Goal: Complete application form: Complete application form

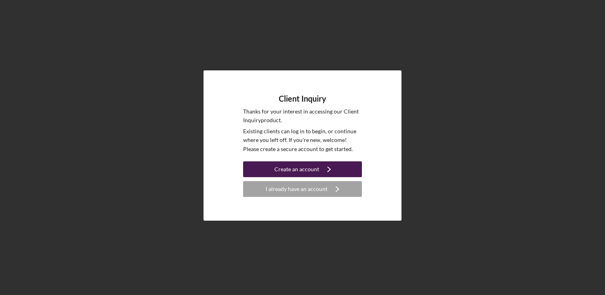
click at [261, 166] on button "Create an account Icon/Navigate" at bounding box center [302, 169] width 119 height 16
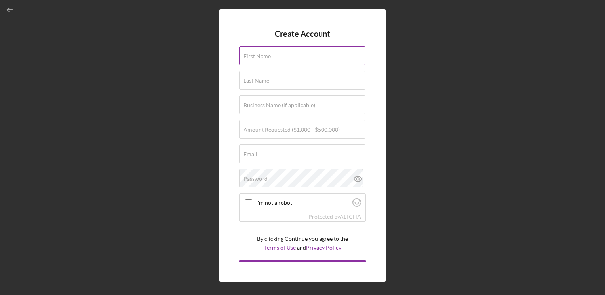
click at [252, 55] on label "First Name" at bounding box center [256, 56] width 27 height 6
click at [252, 55] on input "First Name" at bounding box center [302, 55] width 126 height 19
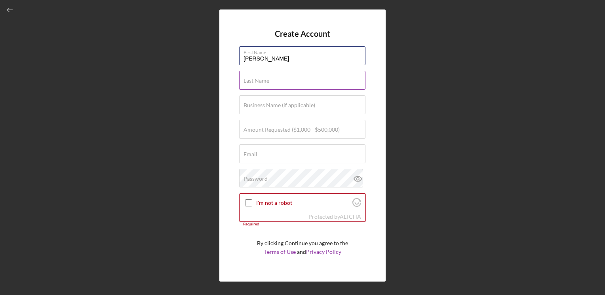
type input "[PERSON_NAME]"
click at [260, 77] on input "Last Name" at bounding box center [302, 80] width 126 height 19
type input "[PERSON_NAME]"
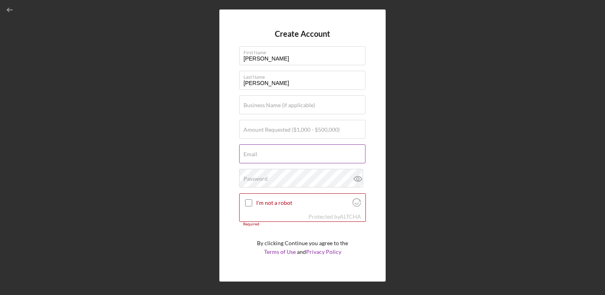
click at [271, 147] on input "Email" at bounding box center [302, 153] width 126 height 19
click at [258, 131] on label "Amount Requested ($1,000 - $500,000)" at bounding box center [291, 130] width 96 height 6
click at [258, 131] on input "Amount Requested ($1,000 - $500,000)" at bounding box center [302, 129] width 126 height 19
type input "$17,000"
click at [261, 158] on input "Email" at bounding box center [302, 153] width 126 height 19
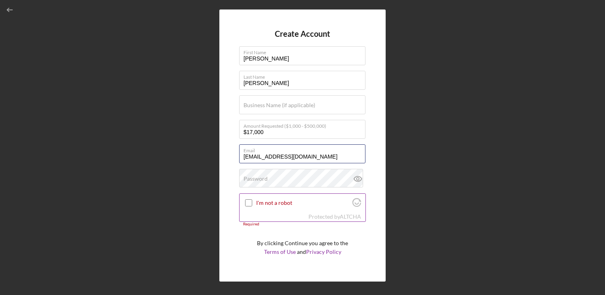
type input "[EMAIL_ADDRESS][DOMAIN_NAME]"
click at [246, 203] on input "I'm not a robot" at bounding box center [248, 202] width 7 height 7
checkbox input "true"
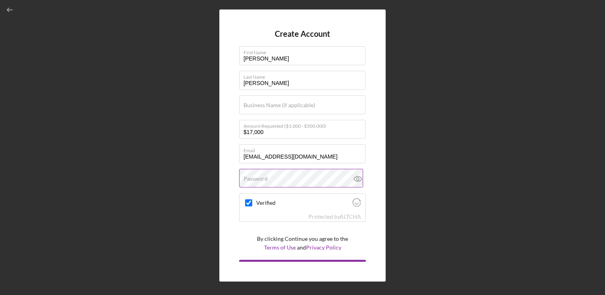
click at [253, 176] on label "Password" at bounding box center [255, 179] width 24 height 6
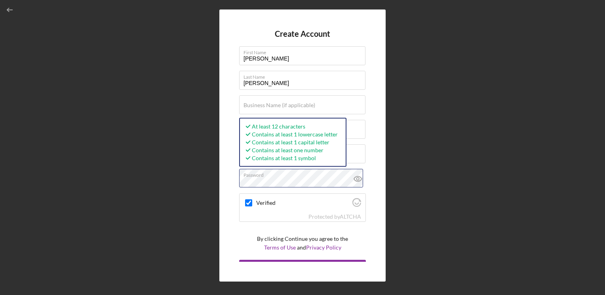
scroll to position [14, 0]
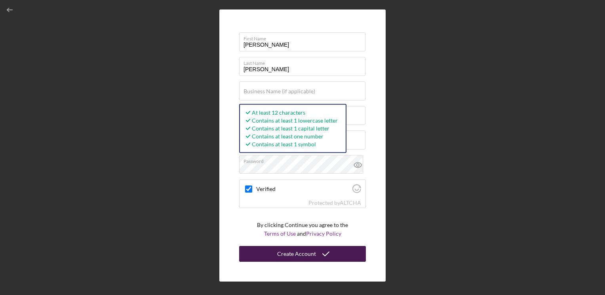
click at [258, 251] on button "Create Account" at bounding box center [302, 254] width 127 height 16
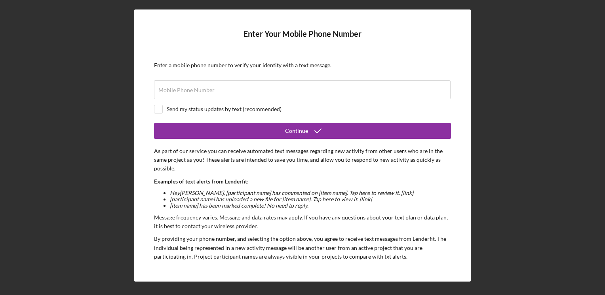
click at [475, 109] on div "Enter Your Mobile Phone Number Enter a mobile phone number to verify your ident…" at bounding box center [302, 145] width 597 height 291
click at [179, 92] on label "Mobile Phone Number" at bounding box center [186, 90] width 56 height 6
click at [179, 92] on input "Mobile Phone Number" at bounding box center [302, 89] width 296 height 19
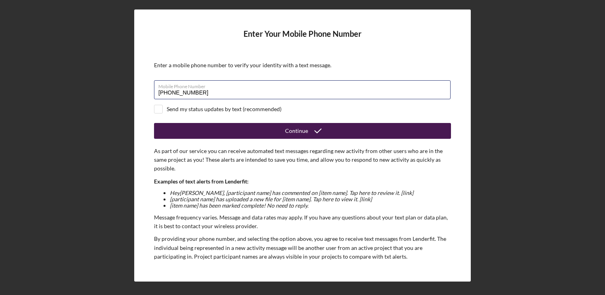
type input "[PHONE_NUMBER]"
click at [195, 134] on button "Continue" at bounding box center [302, 131] width 297 height 16
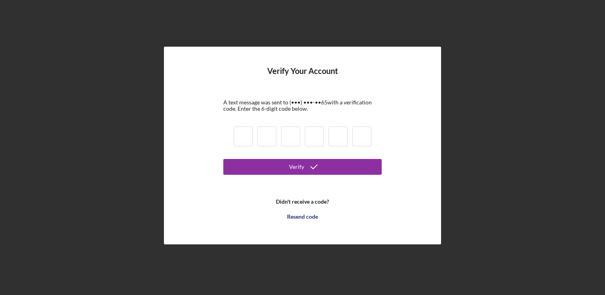
click at [239, 140] on input at bounding box center [242, 137] width 19 height 20
type input "0"
type input "2"
type input "1"
type input "8"
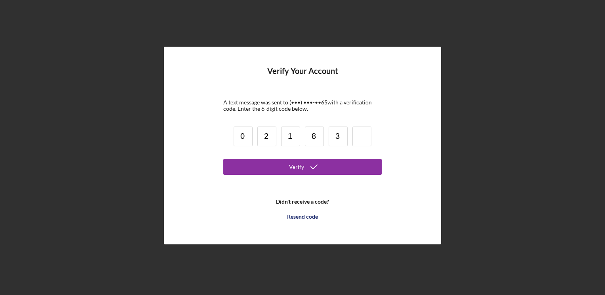
type input "3"
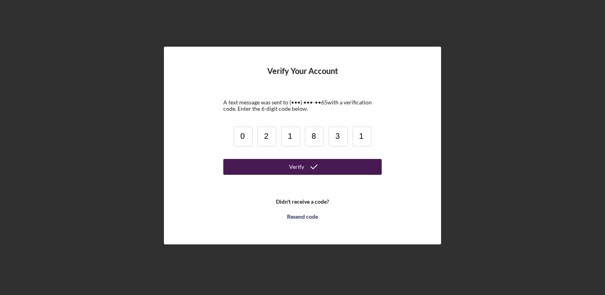
type input "1"
click at [248, 167] on button "Verify" at bounding box center [302, 167] width 158 height 16
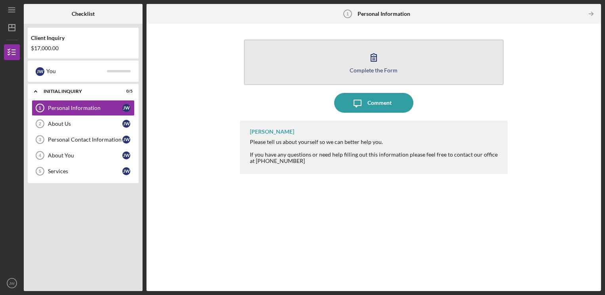
click at [293, 62] on button "Complete the Form Form" at bounding box center [374, 62] width 260 height 45
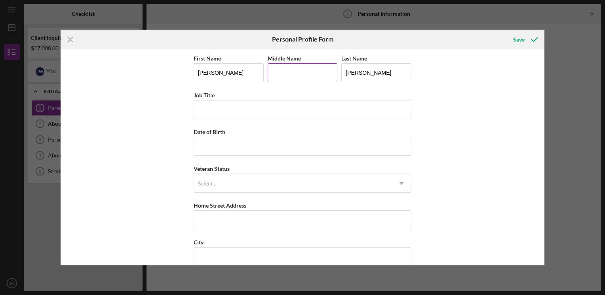
click at [290, 72] on input "Middle Name" at bounding box center [302, 72] width 70 height 19
type input "S"
click at [214, 112] on input "Job Title" at bounding box center [302, 109] width 218 height 19
type input "Operations Manager"
click at [226, 147] on input "Date of Birth" at bounding box center [302, 146] width 218 height 19
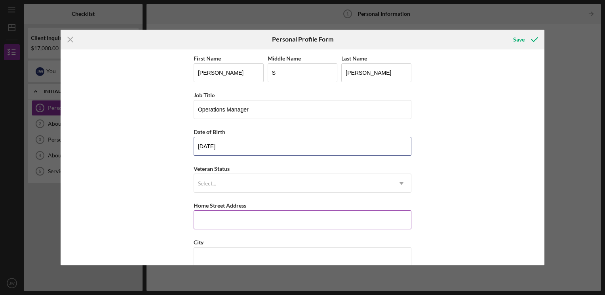
type input "[DATE]"
click at [216, 218] on input "Home Street Address" at bounding box center [302, 219] width 218 height 19
type input "912 [PERSON_NAME] st r"
type input "Enter Valid Zip Code"
type input "54501"
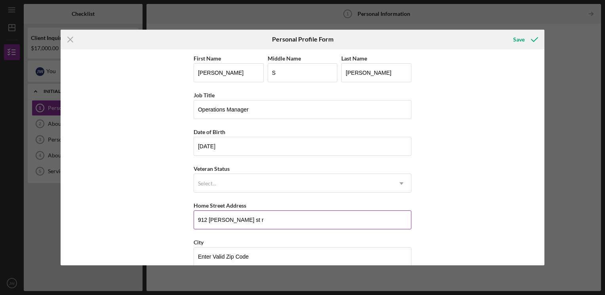
type input "WI"
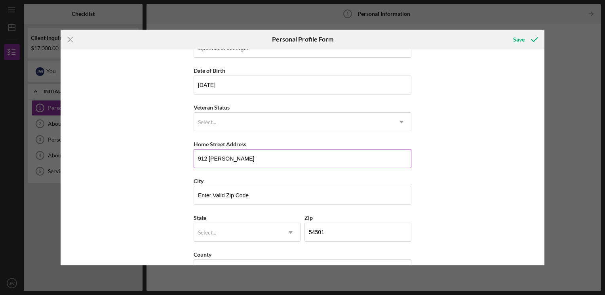
scroll to position [62, 0]
type input "912 [PERSON_NAME]"
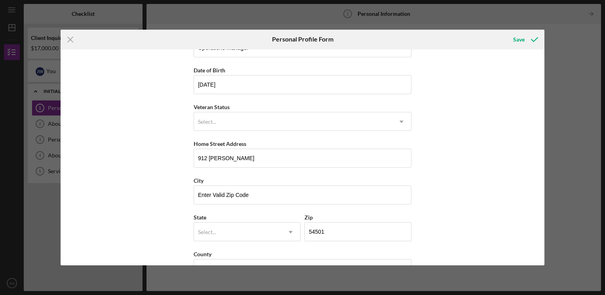
click at [116, 153] on div "First Name [PERSON_NAME] Middle Name S Last Name [PERSON_NAME] Job Title Operat…" at bounding box center [302, 157] width 483 height 216
click at [221, 191] on input "Enter Valid Zip Code" at bounding box center [302, 195] width 218 height 19
click at [244, 193] on input "d Zip Code" at bounding box center [302, 195] width 218 height 19
type input "d"
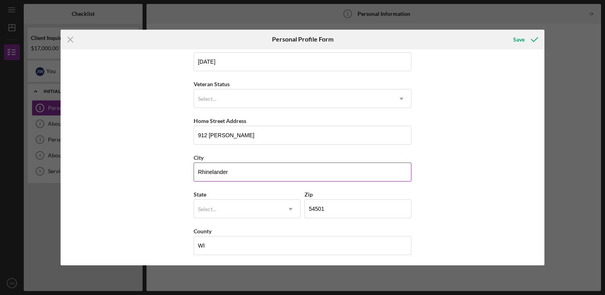
type input "Rhinelander"
click at [198, 208] on input "text" at bounding box center [198, 209] width 1 height 6
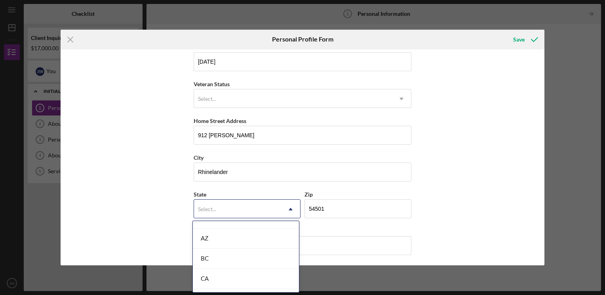
scroll to position [174, 0]
type input "wi"
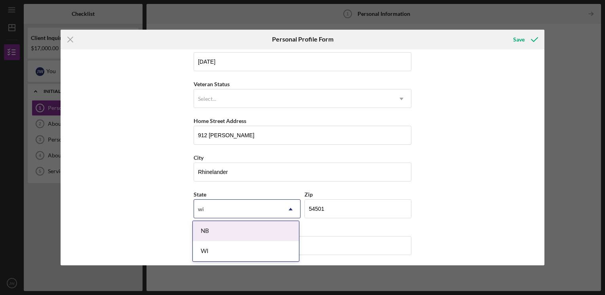
click at [203, 258] on div "WI" at bounding box center [246, 251] width 106 height 20
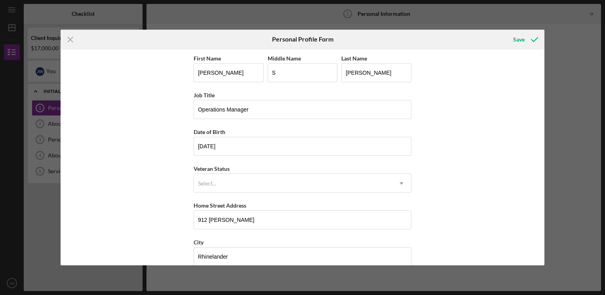
scroll to position [85, 0]
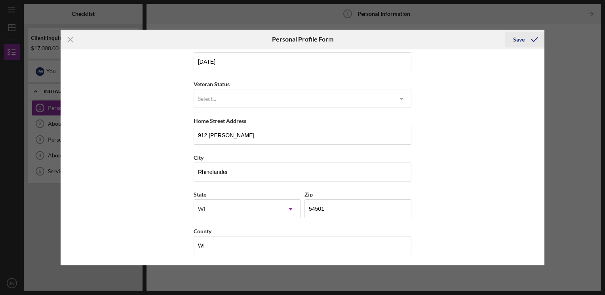
click at [523, 37] on div "Save" at bounding box center [518, 40] width 11 height 16
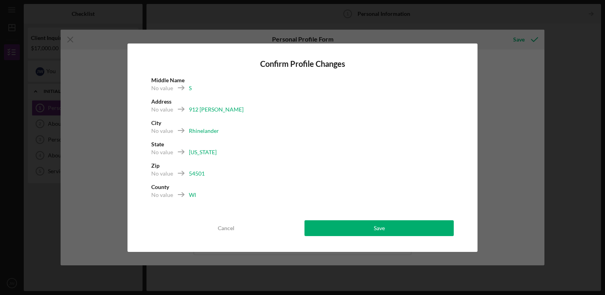
click at [217, 198] on div "No value WI" at bounding box center [302, 197] width 302 height 13
click at [201, 198] on div "No value WI" at bounding box center [302, 197] width 302 height 13
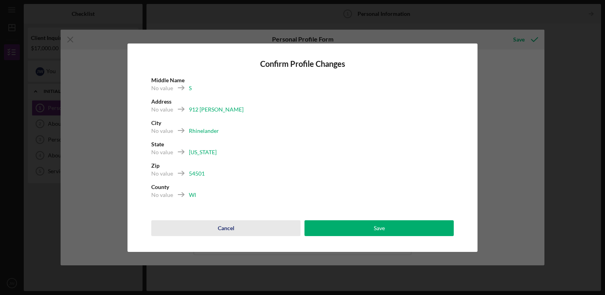
click at [220, 225] on div "Cancel" at bounding box center [226, 228] width 17 height 16
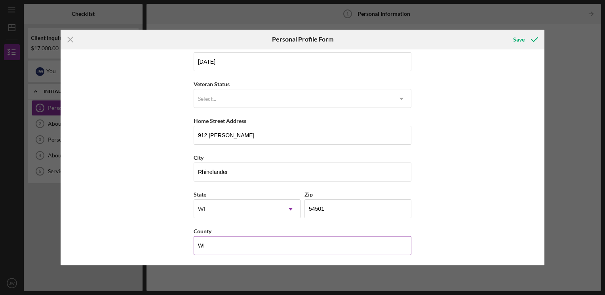
click at [218, 245] on input "WI" at bounding box center [302, 245] width 218 height 19
type input "W"
type input "o"
type input "Oneida"
click at [516, 42] on div "Save" at bounding box center [518, 40] width 11 height 16
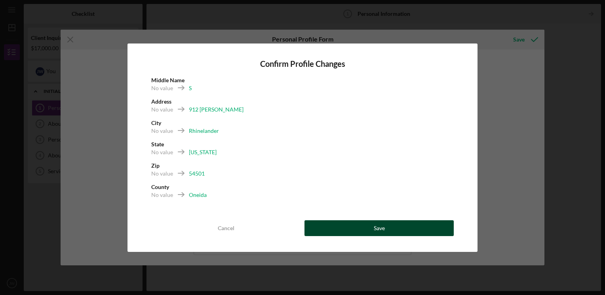
click at [332, 230] on button "Save" at bounding box center [378, 228] width 149 height 16
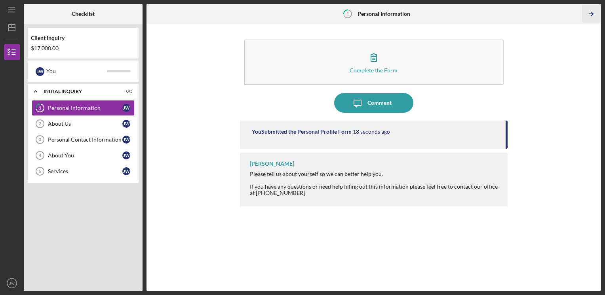
click at [591, 16] on icon "Icon/Table Pagination Arrow" at bounding box center [591, 14] width 18 height 18
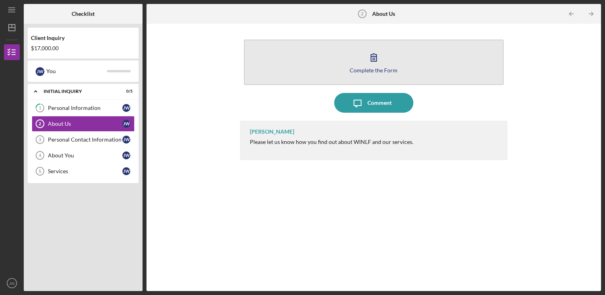
click at [478, 63] on button "Complete the Form Form" at bounding box center [374, 62] width 260 height 45
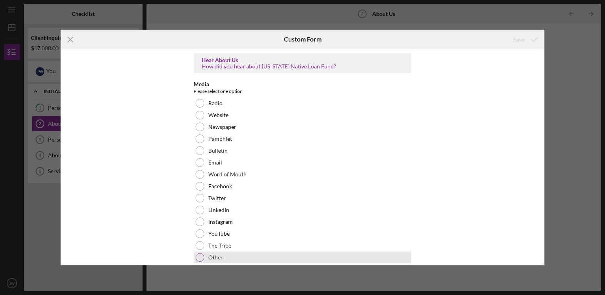
click at [198, 260] on div at bounding box center [199, 257] width 9 height 9
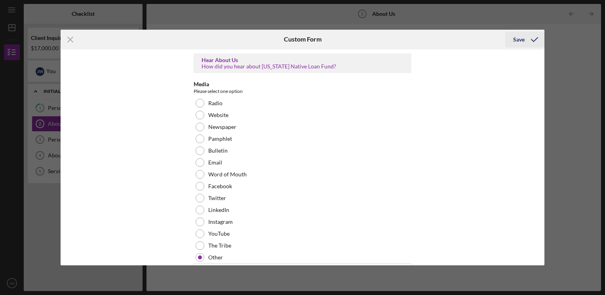
click at [525, 46] on icon "submit" at bounding box center [534, 40] width 20 height 20
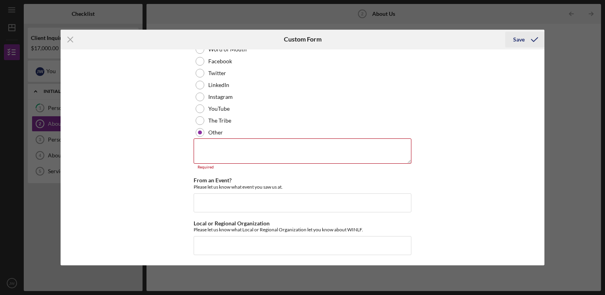
scroll to position [126, 0]
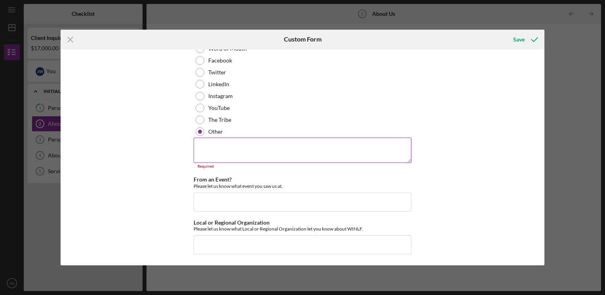
click at [213, 149] on textarea at bounding box center [302, 150] width 218 height 25
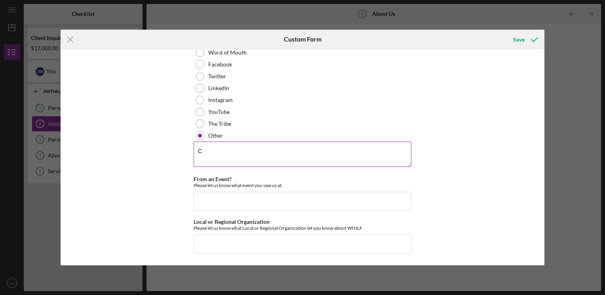
scroll to position [121, 0]
type textarea "Current customer"
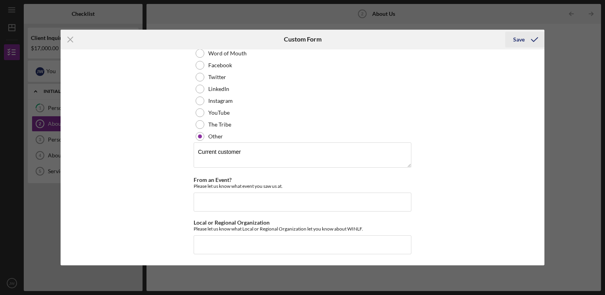
click at [527, 40] on icon "submit" at bounding box center [534, 40] width 20 height 20
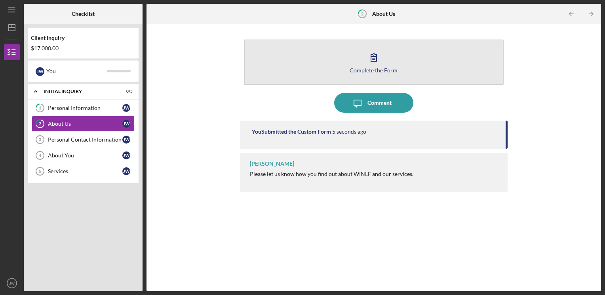
click at [466, 65] on button "Complete the Form Form" at bounding box center [374, 62] width 260 height 45
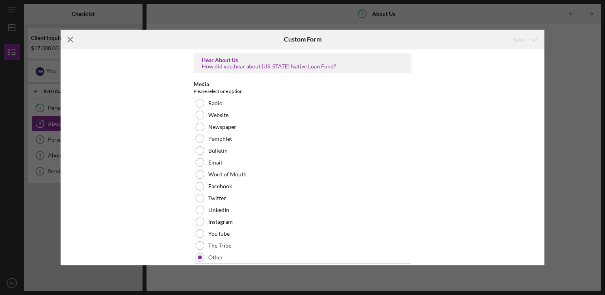
click at [71, 44] on icon "Icon/Menu Close" at bounding box center [71, 40] width 20 height 20
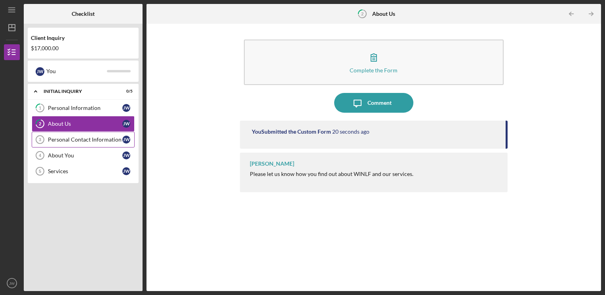
click at [70, 142] on div "Personal Contact Information" at bounding box center [85, 139] width 74 height 6
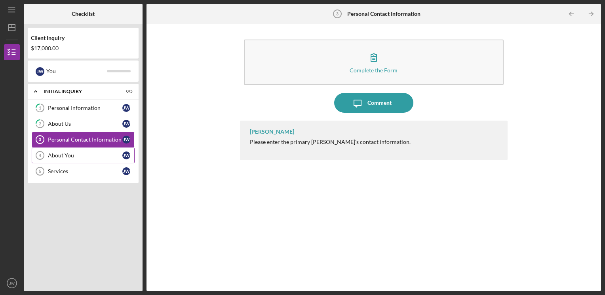
click at [65, 155] on div "About You" at bounding box center [85, 155] width 74 height 6
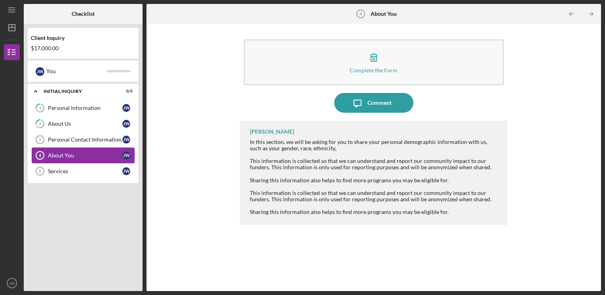
click at [65, 148] on link "About You 4 About You [PERSON_NAME]" at bounding box center [83, 156] width 103 height 16
click at [66, 142] on div "Personal Contact Information" at bounding box center [85, 139] width 74 height 6
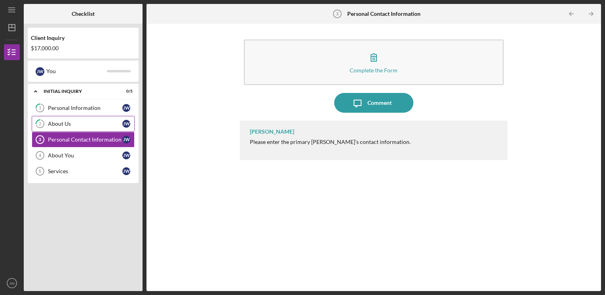
click at [59, 125] on div "About Us" at bounding box center [85, 124] width 74 height 6
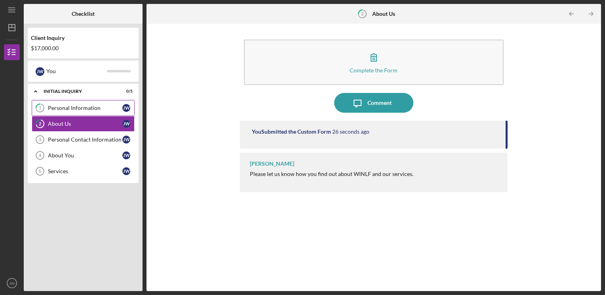
click at [64, 108] on div "Personal Information" at bounding box center [85, 108] width 74 height 6
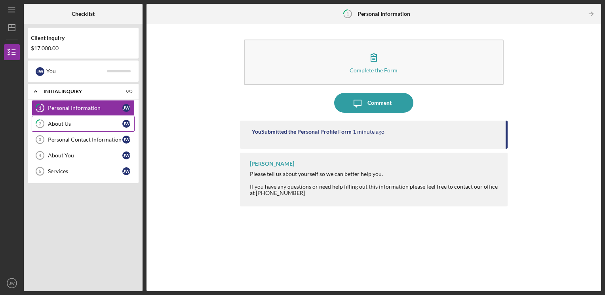
click at [64, 123] on div "About Us" at bounding box center [85, 124] width 74 height 6
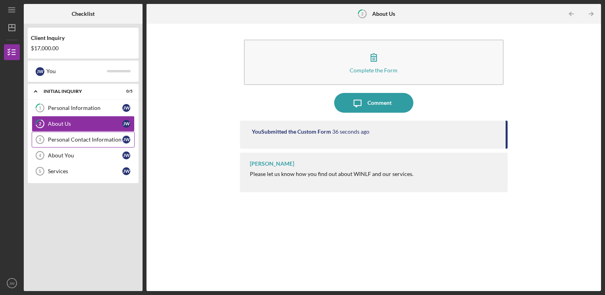
click at [73, 138] on div "Personal Contact Information" at bounding box center [85, 139] width 74 height 6
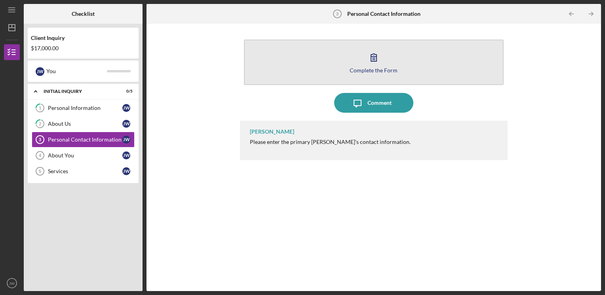
click at [303, 59] on button "Complete the Form Form" at bounding box center [374, 62] width 260 height 45
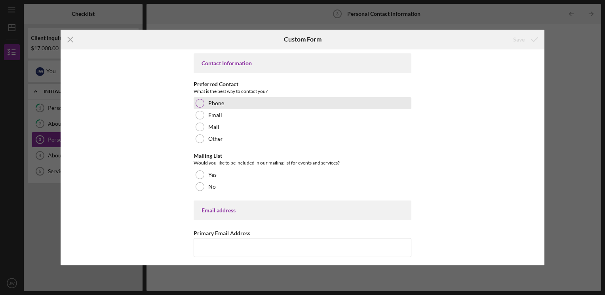
click at [199, 101] on div at bounding box center [199, 103] width 9 height 9
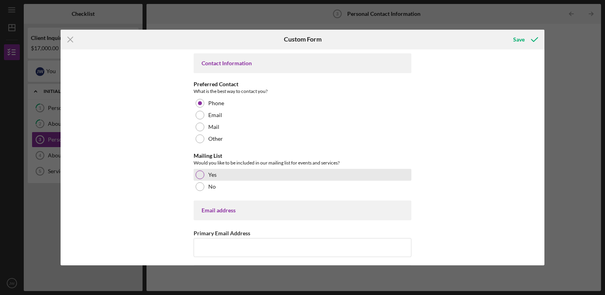
click at [198, 173] on div at bounding box center [199, 175] width 9 height 9
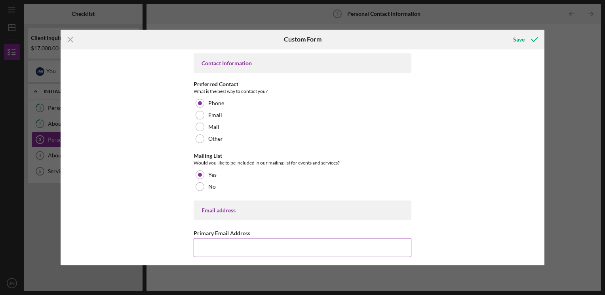
click at [210, 250] on input "Primary Email Address" at bounding box center [302, 247] width 218 height 19
type input "[EMAIL_ADDRESS][DOMAIN_NAME]"
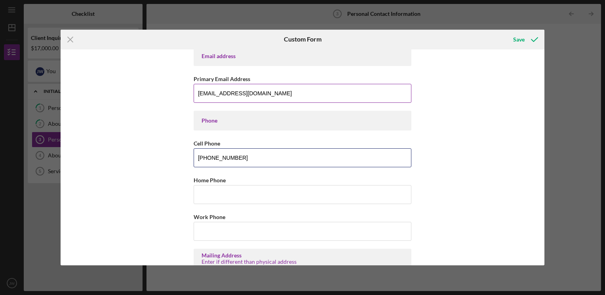
type input "[PHONE_NUMBER]"
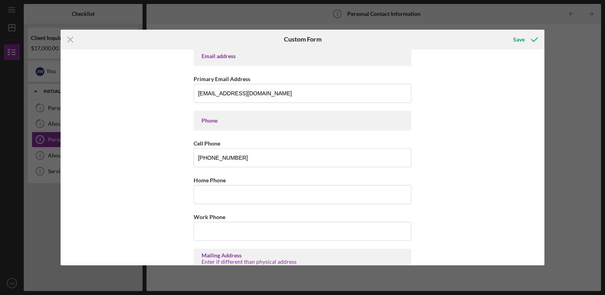
click at [135, 185] on div "Contact Information Preferred Contact What is the best way to contact you? Phon…" at bounding box center [302, 157] width 483 height 216
click at [214, 232] on input "Work Phone" at bounding box center [302, 231] width 218 height 19
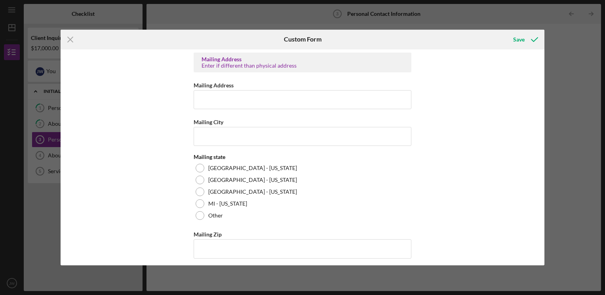
scroll to position [351, 0]
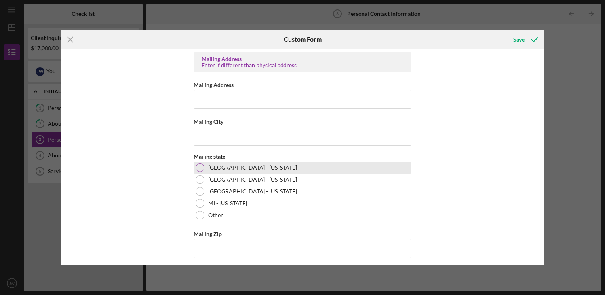
type input "[PHONE_NUMBER]"
click at [196, 169] on div at bounding box center [199, 167] width 9 height 9
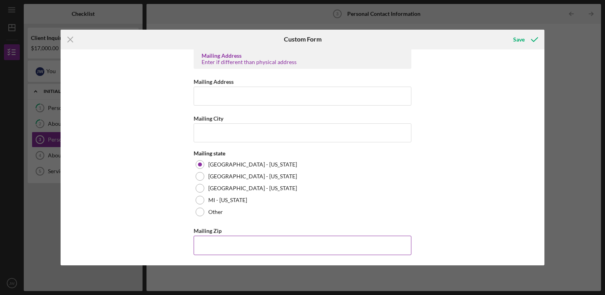
click at [218, 247] on input "Mailing Zip" at bounding box center [302, 245] width 218 height 19
type input "54,501"
click at [519, 40] on div "Save" at bounding box center [518, 40] width 11 height 16
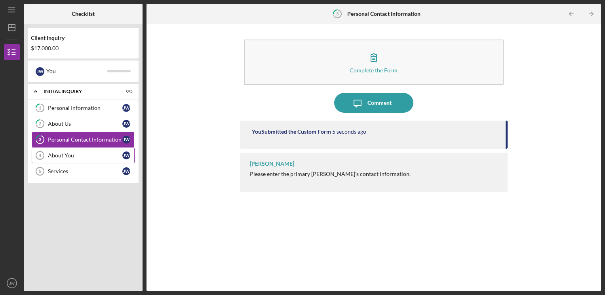
click at [60, 154] on div "About You" at bounding box center [85, 155] width 74 height 6
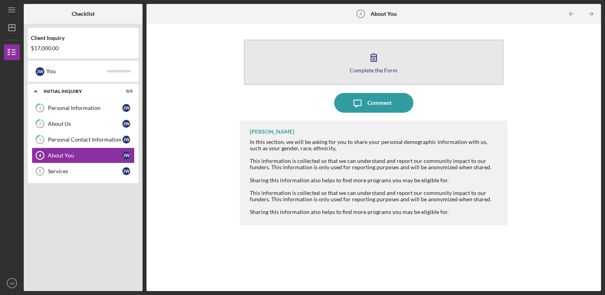
click at [283, 62] on button "Complete the Form Form" at bounding box center [374, 62] width 260 height 45
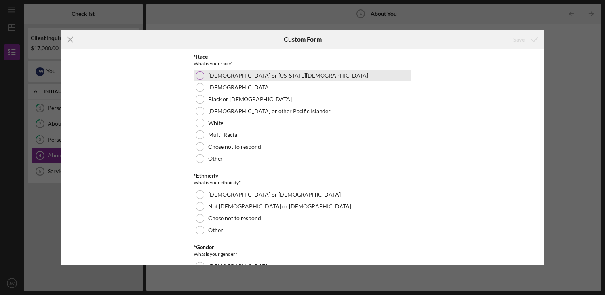
click at [196, 74] on div at bounding box center [199, 75] width 9 height 9
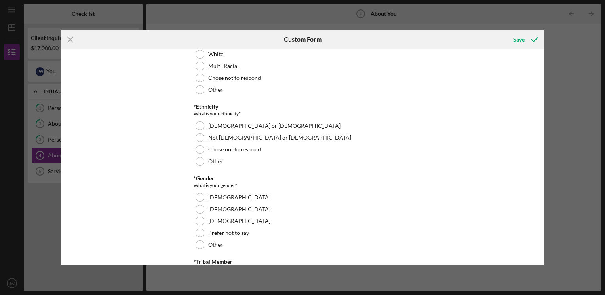
scroll to position [86, 0]
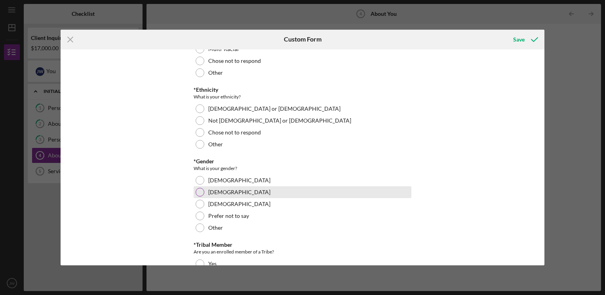
click at [196, 194] on div at bounding box center [199, 192] width 9 height 9
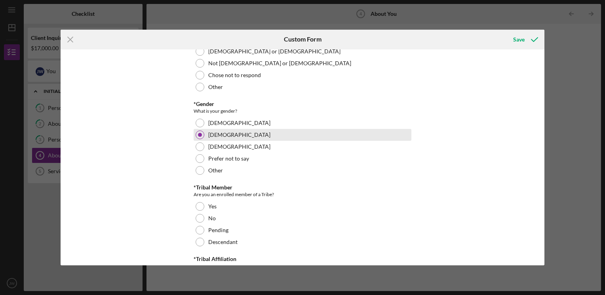
scroll to position [146, 0]
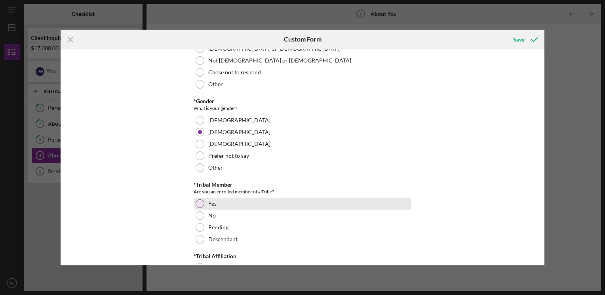
click at [196, 204] on div at bounding box center [199, 203] width 9 height 9
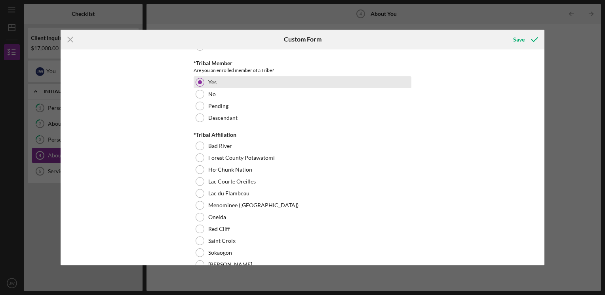
scroll to position [268, 0]
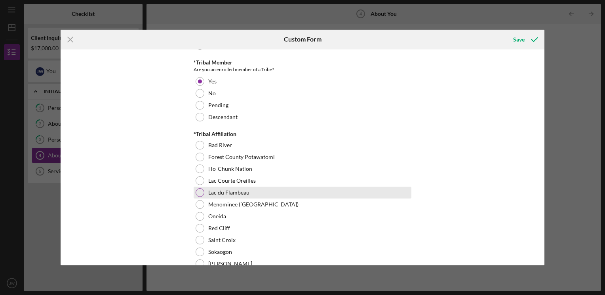
click at [196, 196] on div at bounding box center [199, 192] width 9 height 9
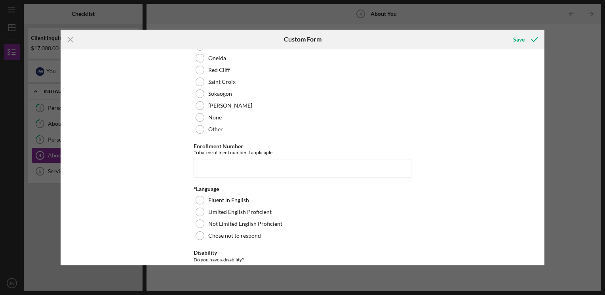
scroll to position [442, 0]
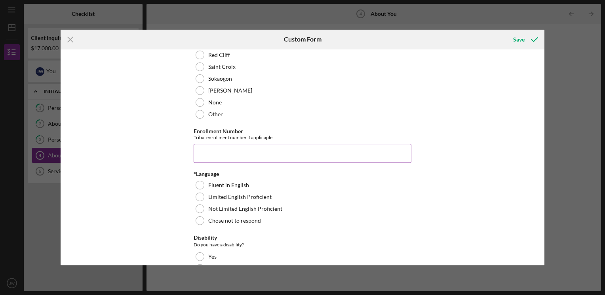
click at [203, 155] on input "Enrollment Number" at bounding box center [302, 153] width 218 height 19
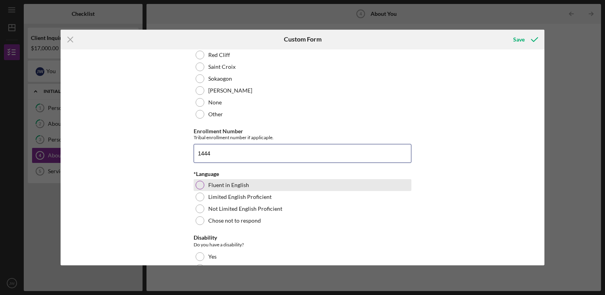
type input "1444"
click at [197, 184] on div at bounding box center [199, 185] width 9 height 9
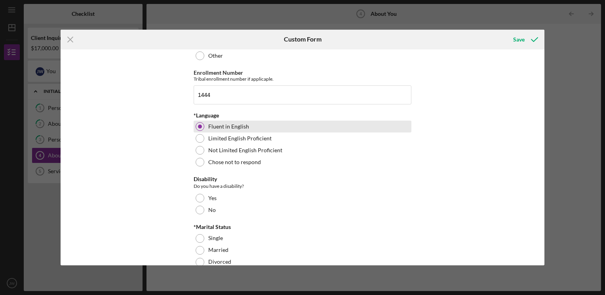
scroll to position [502, 0]
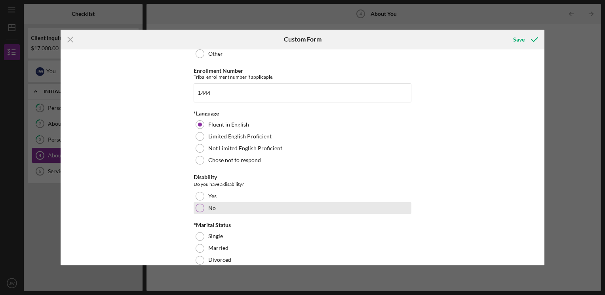
click at [194, 211] on div "No" at bounding box center [302, 208] width 218 height 12
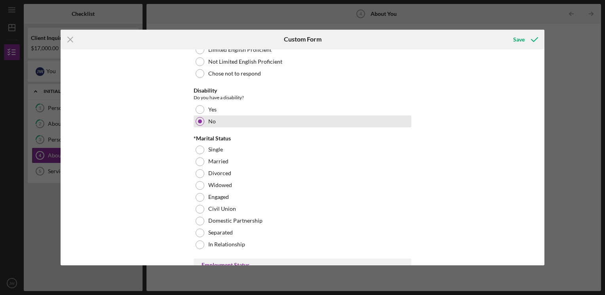
scroll to position [591, 0]
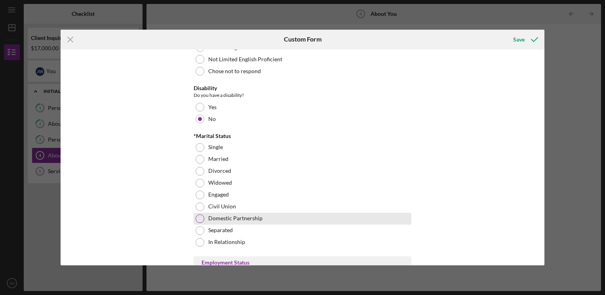
click at [195, 218] on div at bounding box center [199, 218] width 9 height 9
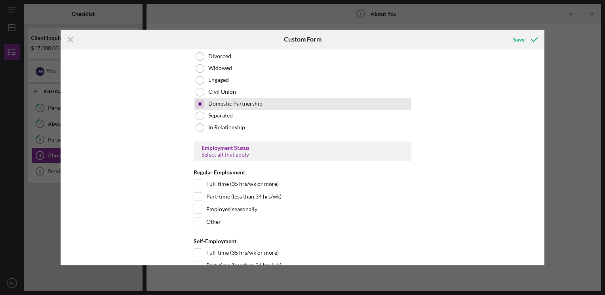
scroll to position [707, 0]
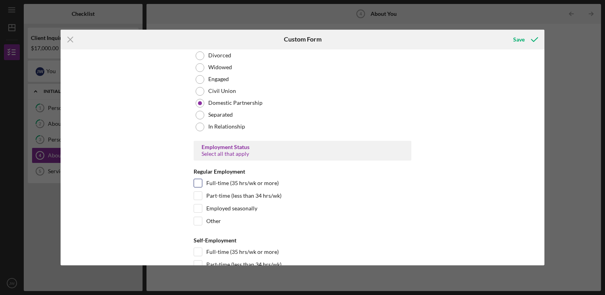
click at [194, 186] on input "Full-time (35 hrs/wk or more)" at bounding box center [198, 183] width 8 height 8
checkbox input "true"
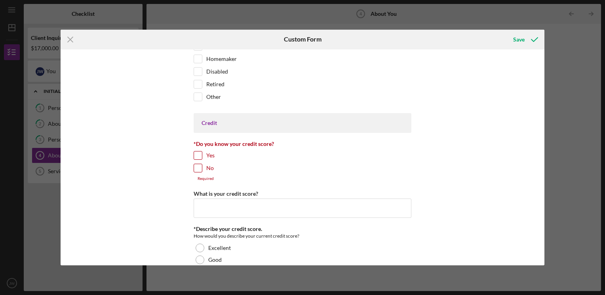
scroll to position [1010, 0]
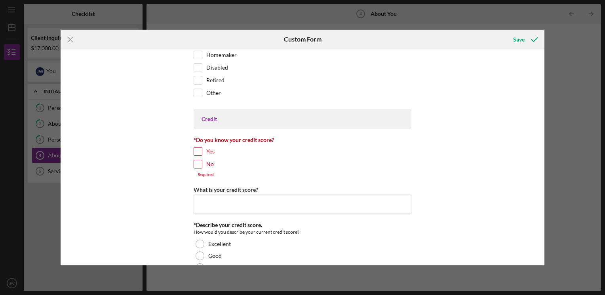
click at [194, 149] on input "Yes" at bounding box center [198, 152] width 8 height 8
checkbox input "true"
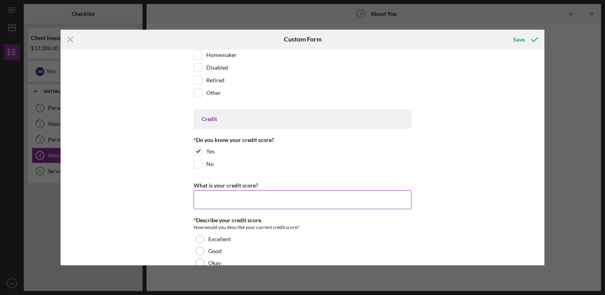
click at [209, 194] on input "What is your credit score?" at bounding box center [302, 199] width 218 height 19
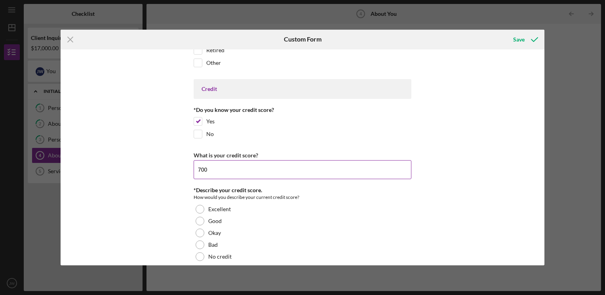
scroll to position [1076, 0]
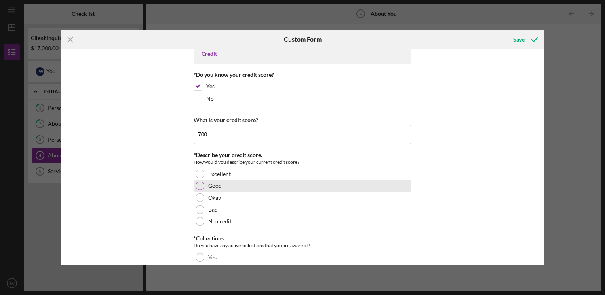
type input "700"
click at [196, 187] on div "Good" at bounding box center [302, 186] width 218 height 12
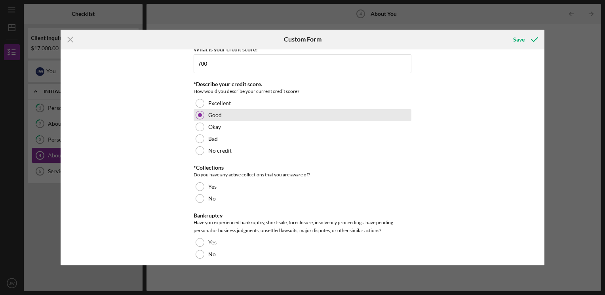
scroll to position [1147, 0]
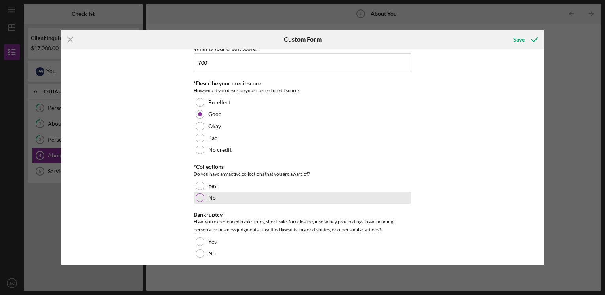
click at [195, 199] on div "No" at bounding box center [302, 198] width 218 height 12
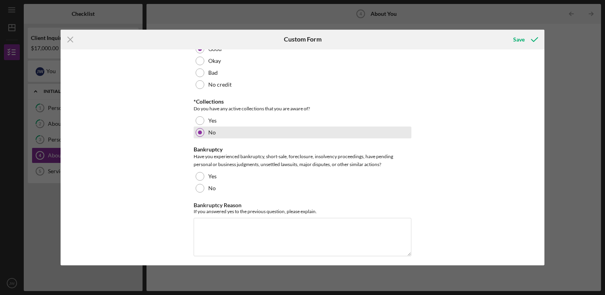
scroll to position [1214, 0]
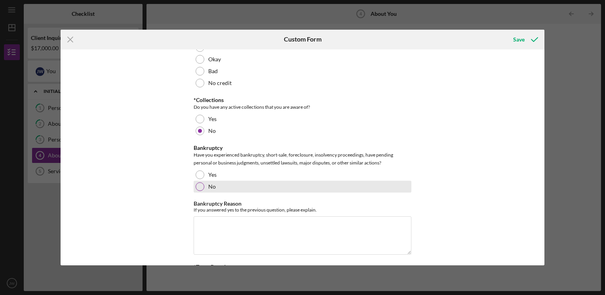
click at [198, 185] on div at bounding box center [199, 186] width 9 height 9
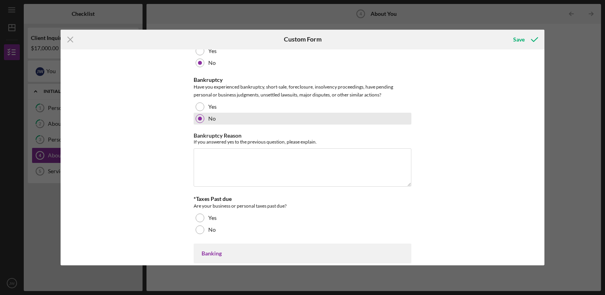
scroll to position [1284, 0]
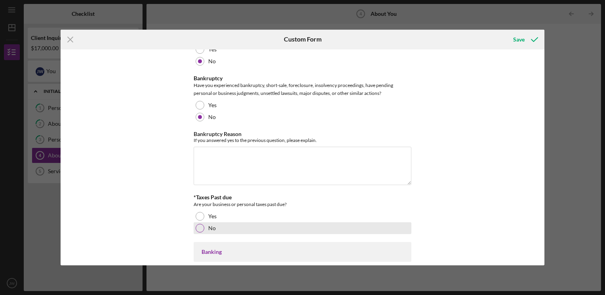
click at [195, 227] on div at bounding box center [199, 228] width 9 height 9
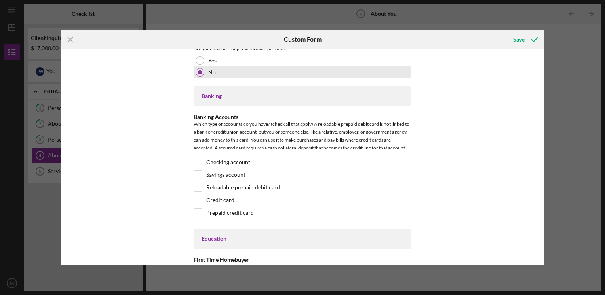
scroll to position [1440, 0]
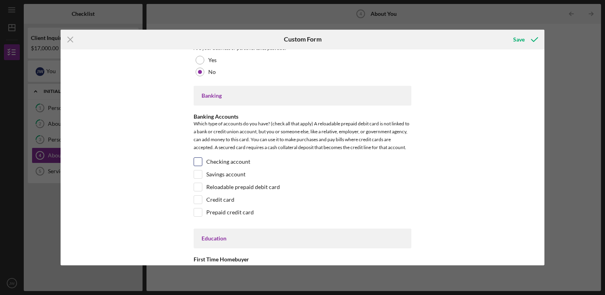
click at [195, 161] on input "Checking account" at bounding box center [198, 162] width 8 height 8
checkbox input "true"
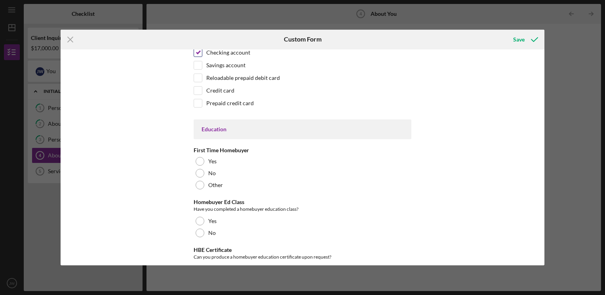
scroll to position [1556, 0]
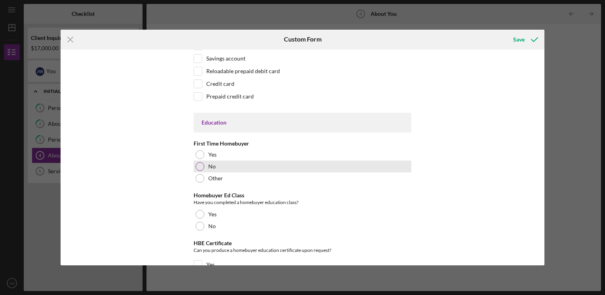
click at [195, 164] on div at bounding box center [199, 166] width 9 height 9
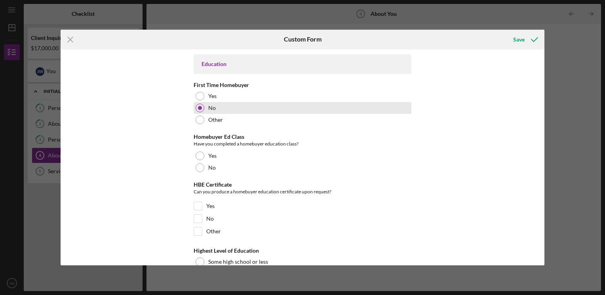
scroll to position [1615, 0]
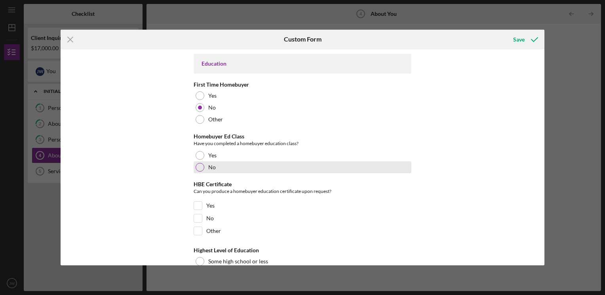
click at [195, 165] on div at bounding box center [199, 167] width 9 height 9
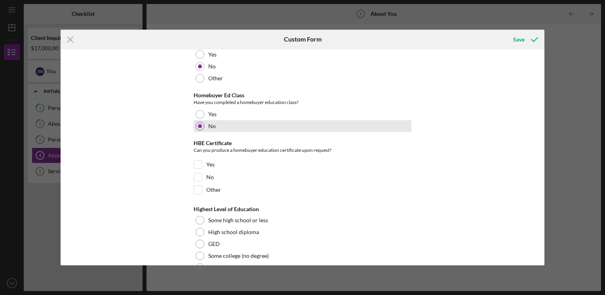
scroll to position [1659, 0]
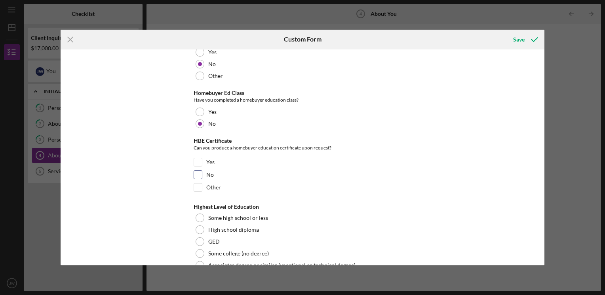
click at [194, 171] on input "No" at bounding box center [198, 175] width 8 height 8
checkbox input "true"
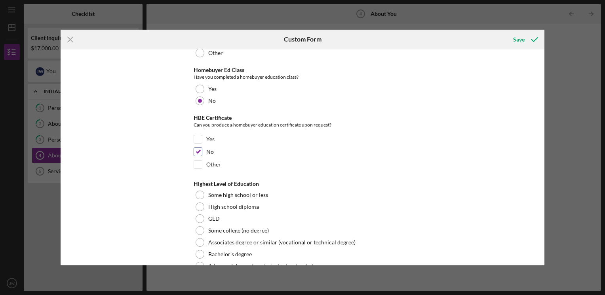
scroll to position [1695, 0]
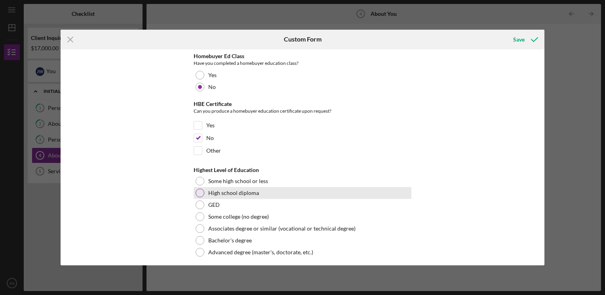
click at [197, 190] on div at bounding box center [199, 193] width 9 height 9
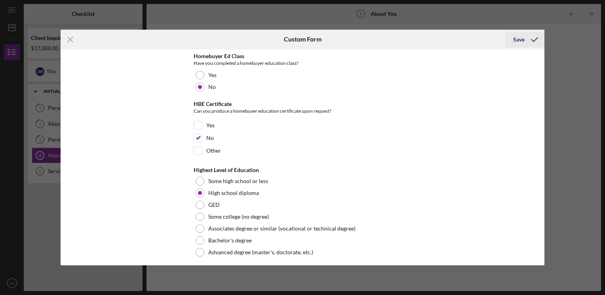
click at [524, 36] on icon "submit" at bounding box center [534, 40] width 20 height 20
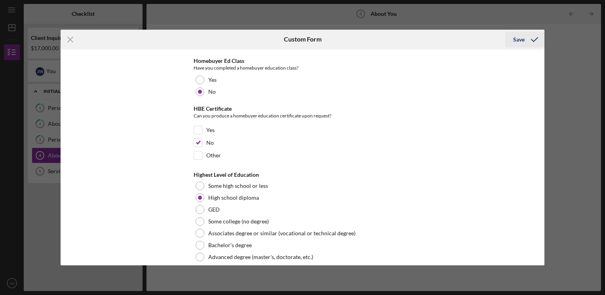
scroll to position [1700, 0]
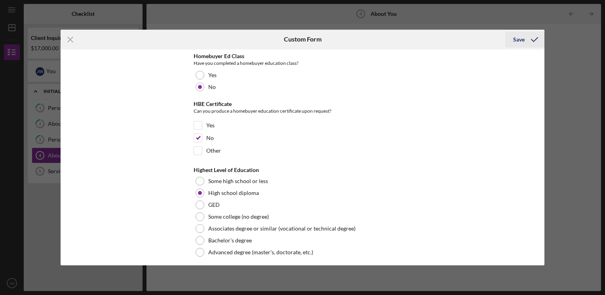
click at [526, 46] on icon "submit" at bounding box center [534, 40] width 20 height 20
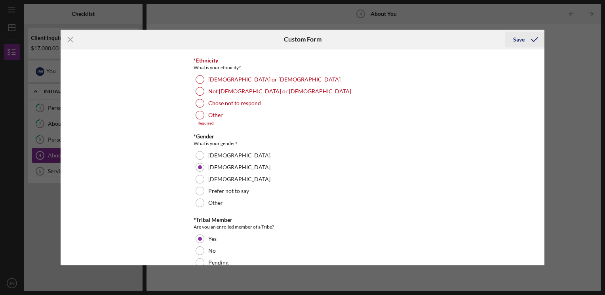
scroll to position [115, 0]
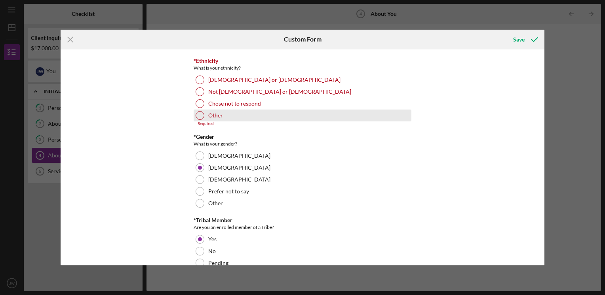
click at [201, 115] on div at bounding box center [199, 115] width 9 height 9
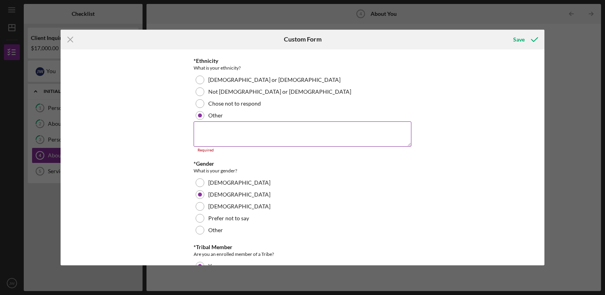
click at [211, 131] on textarea at bounding box center [302, 133] width 218 height 25
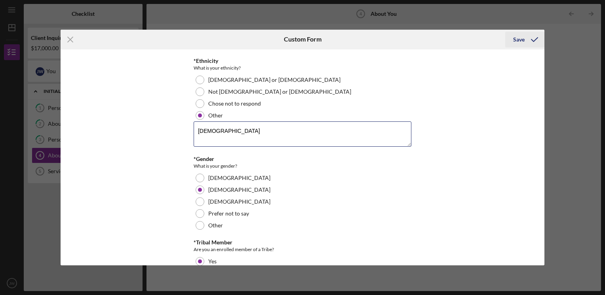
type textarea "[DEMOGRAPHIC_DATA]"
click at [525, 45] on icon "submit" at bounding box center [534, 40] width 20 height 20
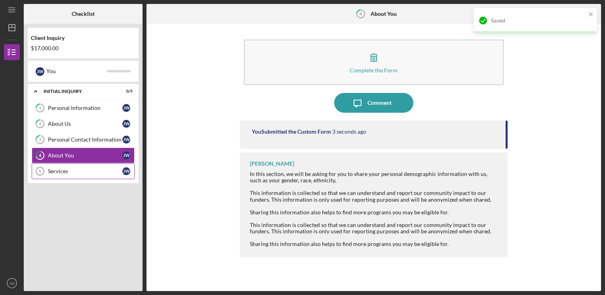
click at [55, 172] on div "Services" at bounding box center [85, 171] width 74 height 6
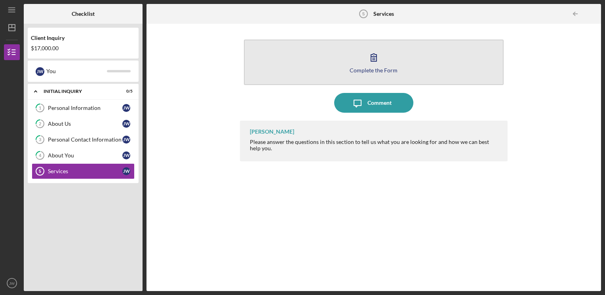
click at [290, 62] on button "Complete the Form Form" at bounding box center [374, 62] width 260 height 45
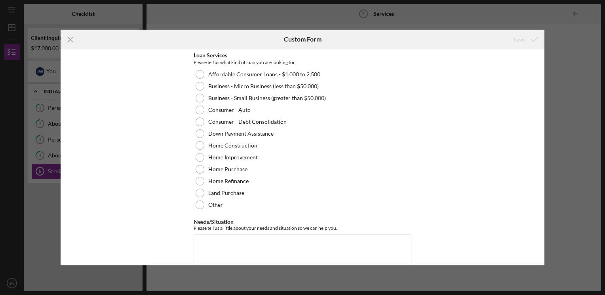
scroll to position [109, 0]
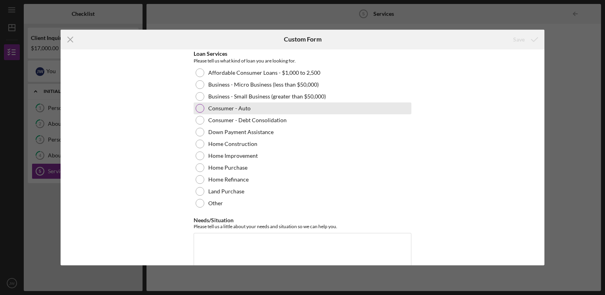
click at [195, 108] on div at bounding box center [199, 108] width 9 height 9
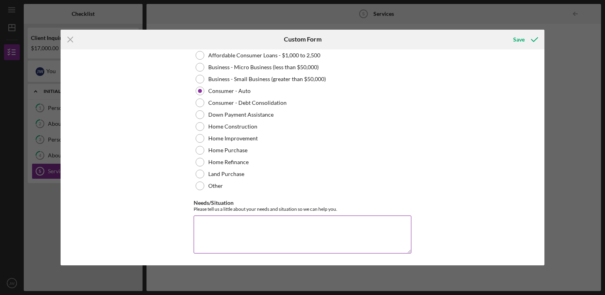
click at [218, 226] on textarea "Needs/Situation" at bounding box center [302, 235] width 218 height 38
type textarea "I want to roll over my current financing to get a different vehicle."
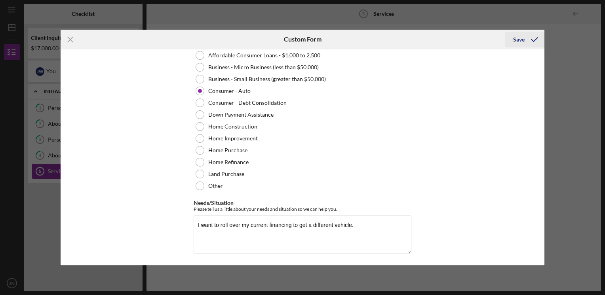
click at [519, 42] on div "Save" at bounding box center [518, 40] width 11 height 16
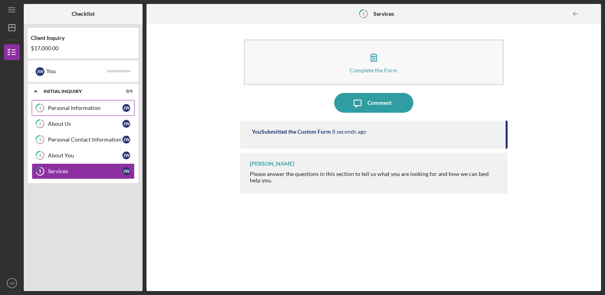
click at [67, 108] on div "Personal Information" at bounding box center [85, 108] width 74 height 6
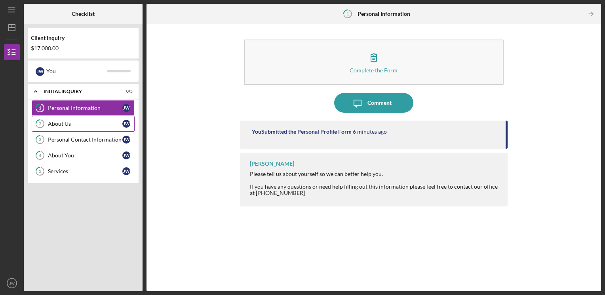
click at [66, 125] on div "About Us" at bounding box center [85, 124] width 74 height 6
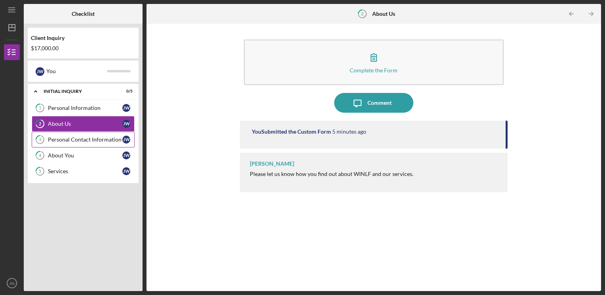
click at [70, 138] on div "Personal Contact Information" at bounding box center [85, 139] width 74 height 6
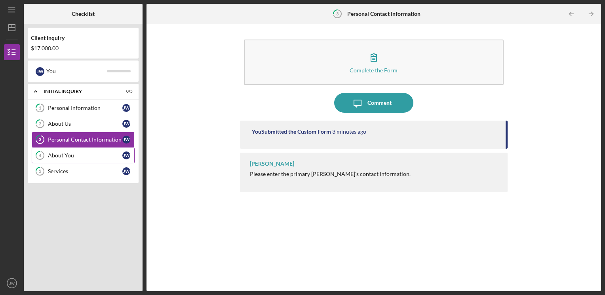
click at [64, 152] on div "About You" at bounding box center [85, 155] width 74 height 6
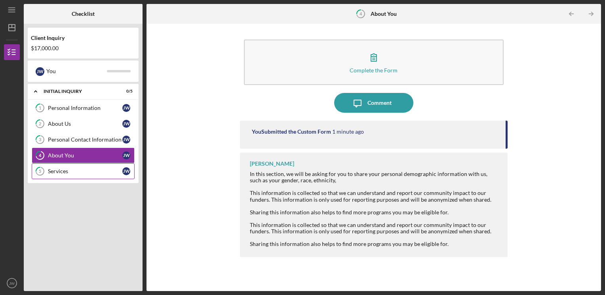
click at [62, 173] on div "Services" at bounding box center [85, 171] width 74 height 6
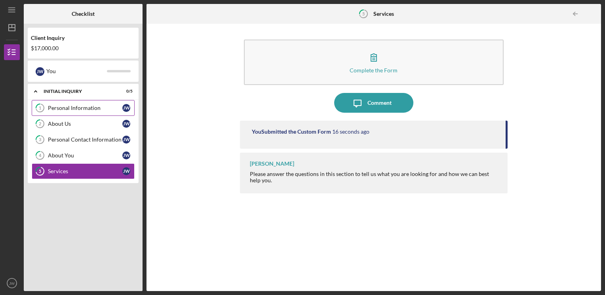
click at [70, 112] on link "1 Personal Information [PERSON_NAME]" at bounding box center [83, 108] width 103 height 16
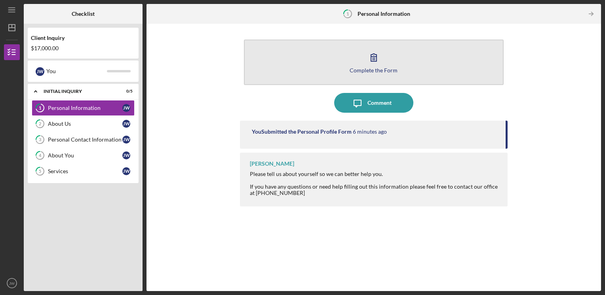
click at [282, 64] on button "Complete the Form Form" at bounding box center [374, 62] width 260 height 45
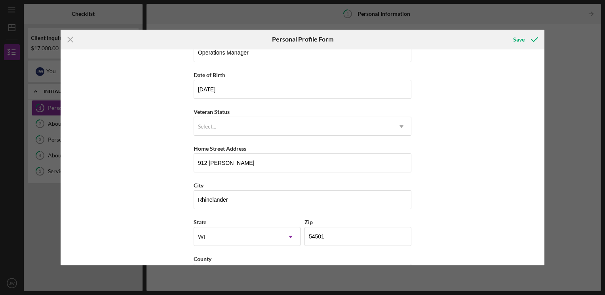
scroll to position [85, 0]
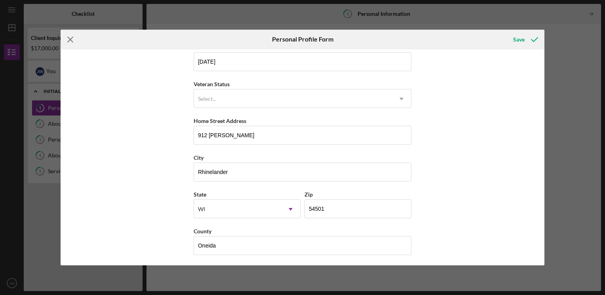
click at [70, 40] on line at bounding box center [70, 39] width 5 height 5
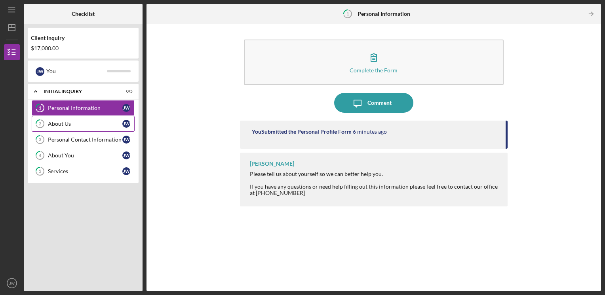
click at [61, 127] on div "About Us" at bounding box center [85, 124] width 74 height 6
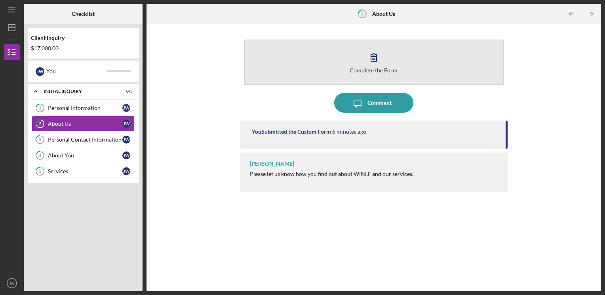
click at [277, 68] on button "Complete the Form Form" at bounding box center [374, 62] width 260 height 45
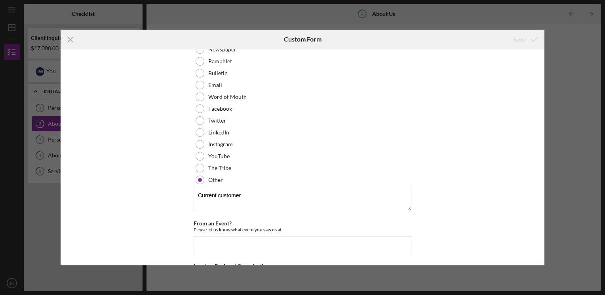
scroll to position [121, 0]
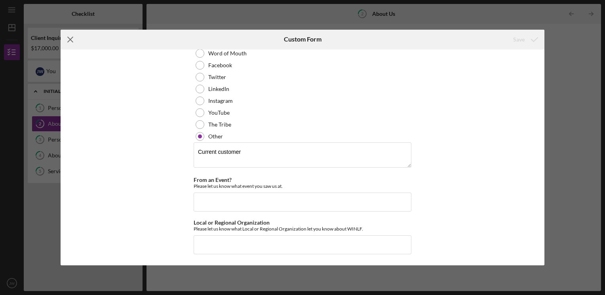
click at [73, 43] on icon "Icon/Menu Close" at bounding box center [71, 40] width 20 height 20
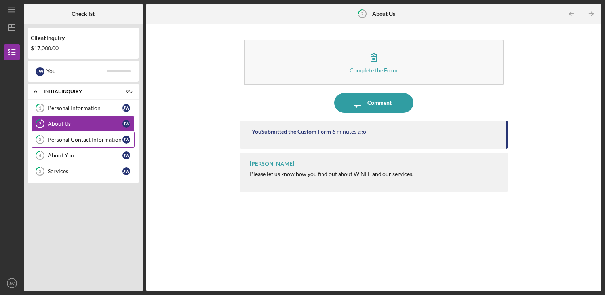
click at [66, 142] on div "Personal Contact Information" at bounding box center [85, 139] width 74 height 6
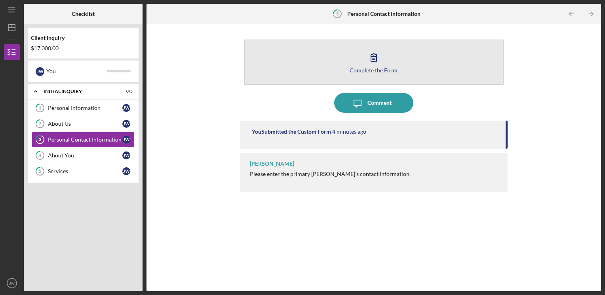
click at [276, 64] on button "Complete the Form Form" at bounding box center [374, 62] width 260 height 45
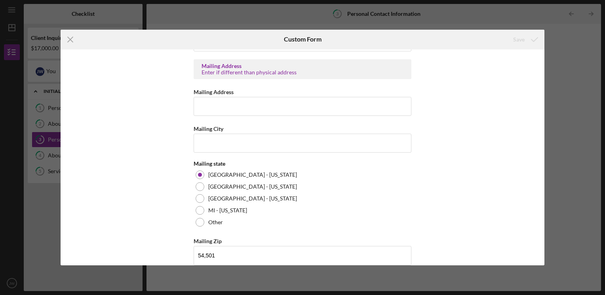
scroll to position [354, 0]
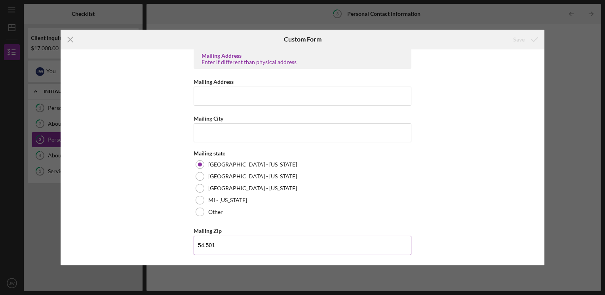
click at [229, 245] on input "54,501" at bounding box center [302, 245] width 218 height 19
type input "54,501"
click at [70, 40] on line at bounding box center [70, 39] width 5 height 5
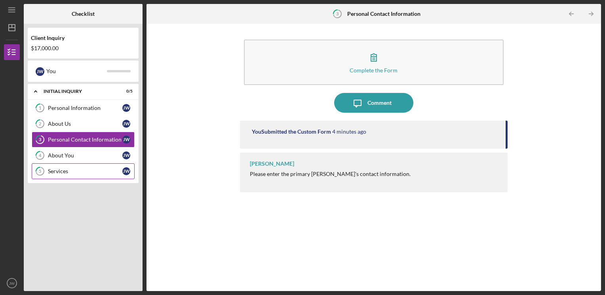
click at [58, 175] on link "5 Services [PERSON_NAME]" at bounding box center [83, 171] width 103 height 16
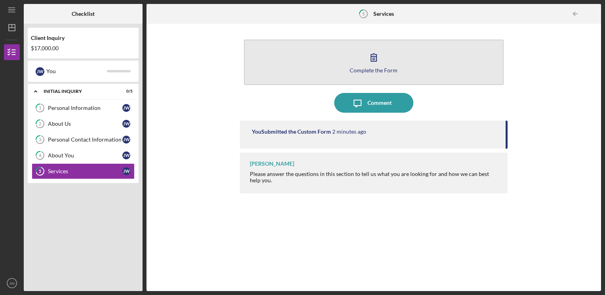
click at [279, 63] on button "Complete the Form Form" at bounding box center [374, 62] width 260 height 45
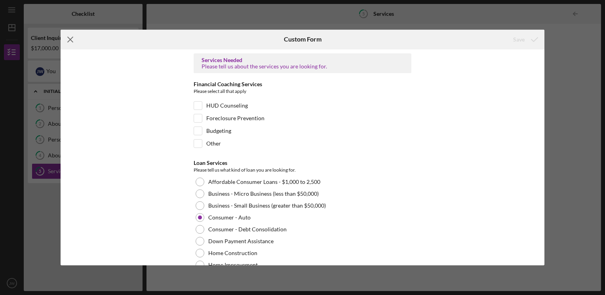
click at [74, 42] on icon "Icon/Menu Close" at bounding box center [71, 40] width 20 height 20
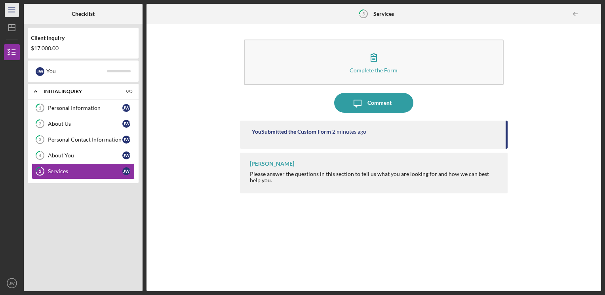
click at [11, 12] on line "button" at bounding box center [11, 12] width 6 height 0
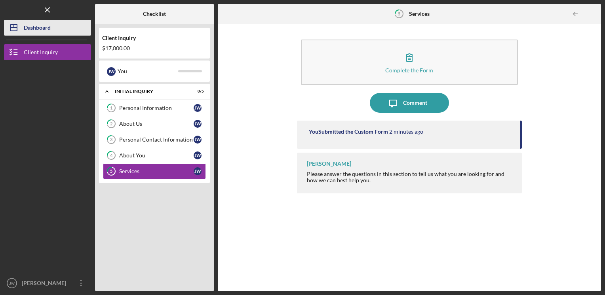
click at [19, 28] on icon "Icon/Dashboard" at bounding box center [14, 28] width 20 height 20
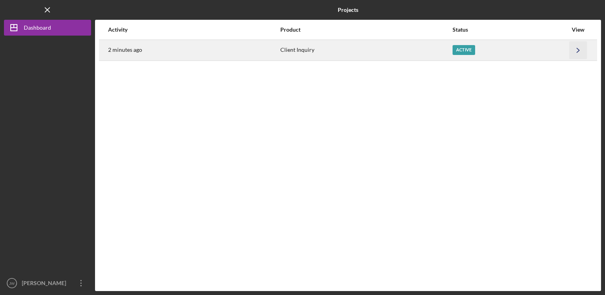
click at [577, 51] on icon "Icon/Navigate" at bounding box center [578, 50] width 18 height 18
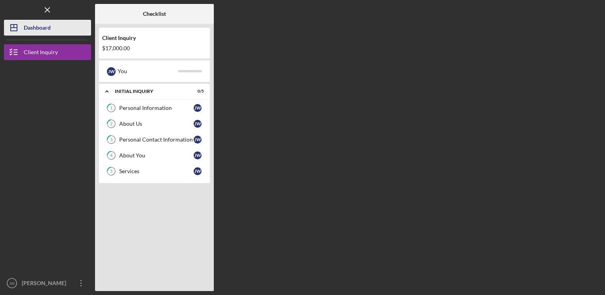
click at [17, 28] on icon "Icon/Dashboard" at bounding box center [14, 28] width 20 height 20
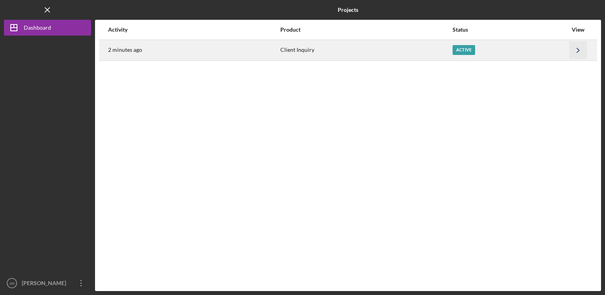
click at [571, 46] on icon "Icon/Navigate" at bounding box center [578, 50] width 18 height 18
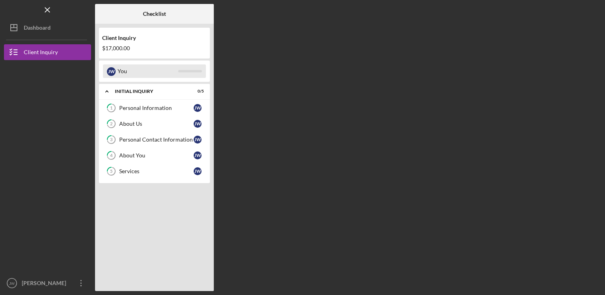
click at [112, 71] on div "[PERSON_NAME]" at bounding box center [111, 71] width 9 height 9
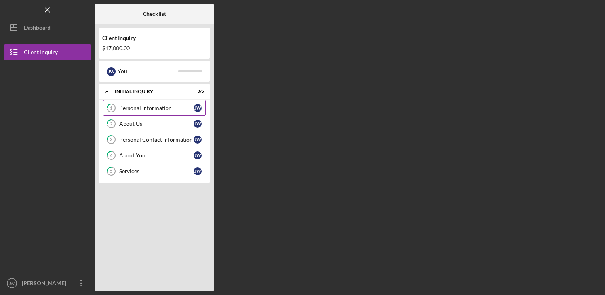
click at [118, 111] on icon "1" at bounding box center [111, 108] width 20 height 20
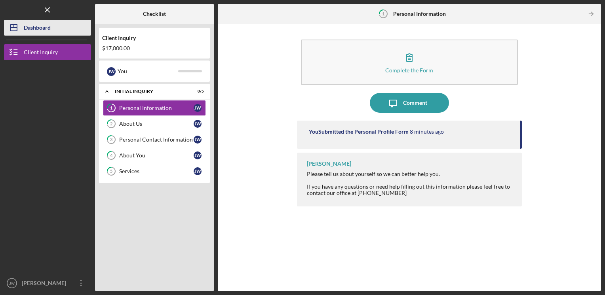
click at [38, 29] on div "Dashboard" at bounding box center [37, 29] width 27 height 18
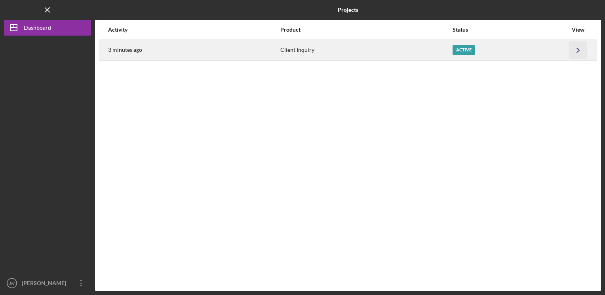
click at [578, 55] on icon "Icon/Navigate" at bounding box center [578, 50] width 18 height 18
